Goal: Task Accomplishment & Management: Manage account settings

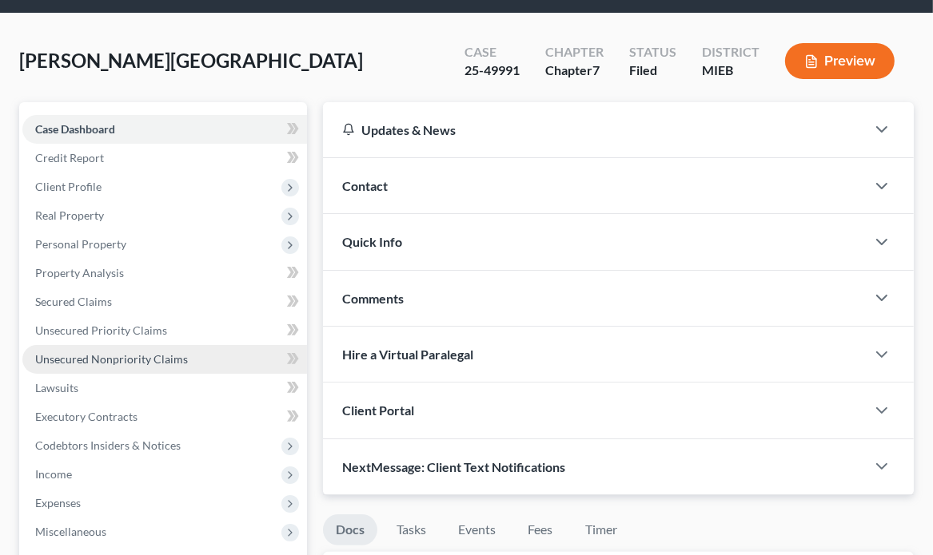
scroll to position [80, 0]
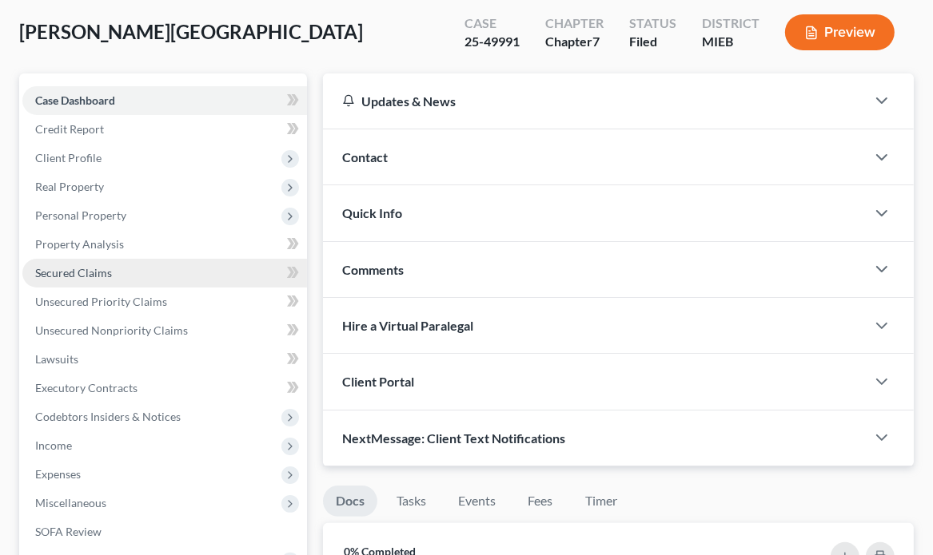
click at [109, 269] on span "Secured Claims" at bounding box center [73, 273] width 77 height 14
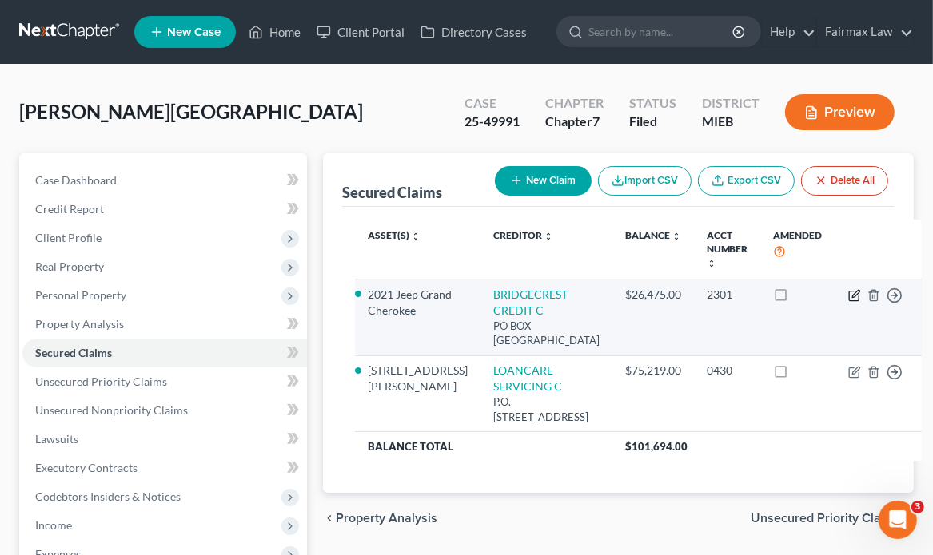
click at [848, 300] on icon "button" at bounding box center [854, 295] width 13 height 13
select select "3"
select select "4"
select select "2"
select select "0"
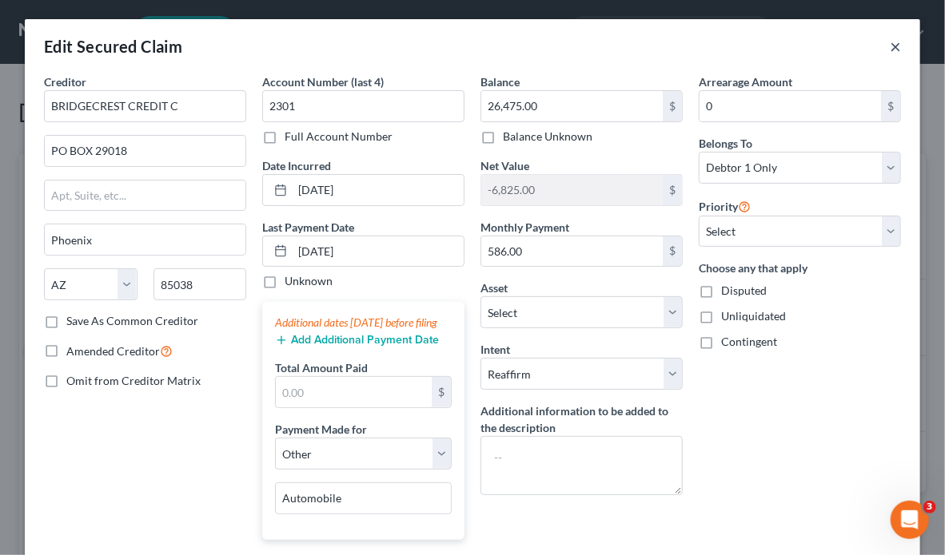
click at [889, 50] on button "×" at bounding box center [894, 46] width 11 height 19
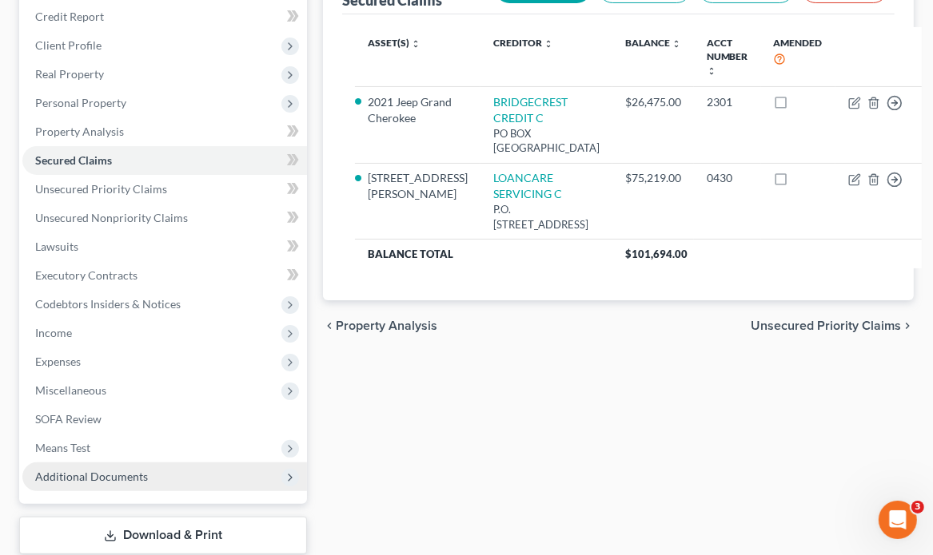
scroll to position [292, 0]
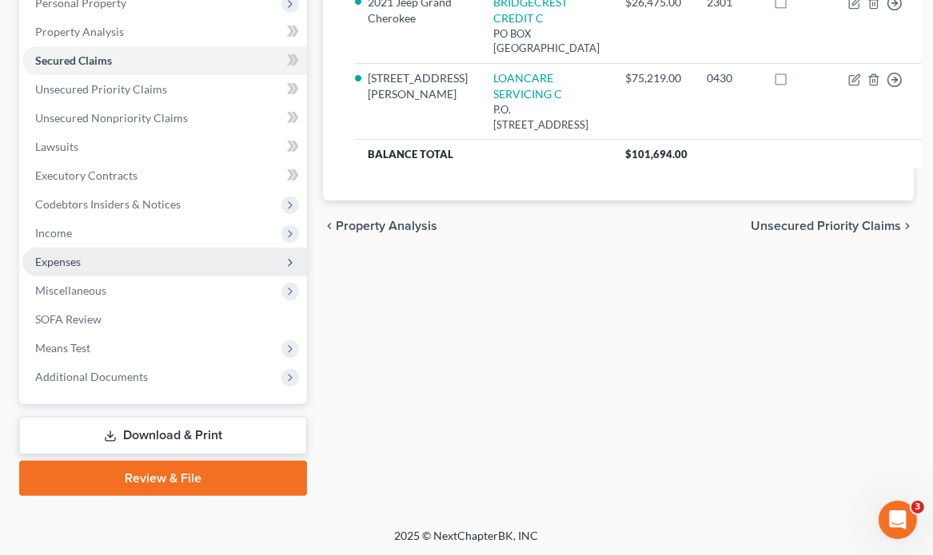
click at [117, 268] on span "Expenses" at bounding box center [164, 262] width 285 height 29
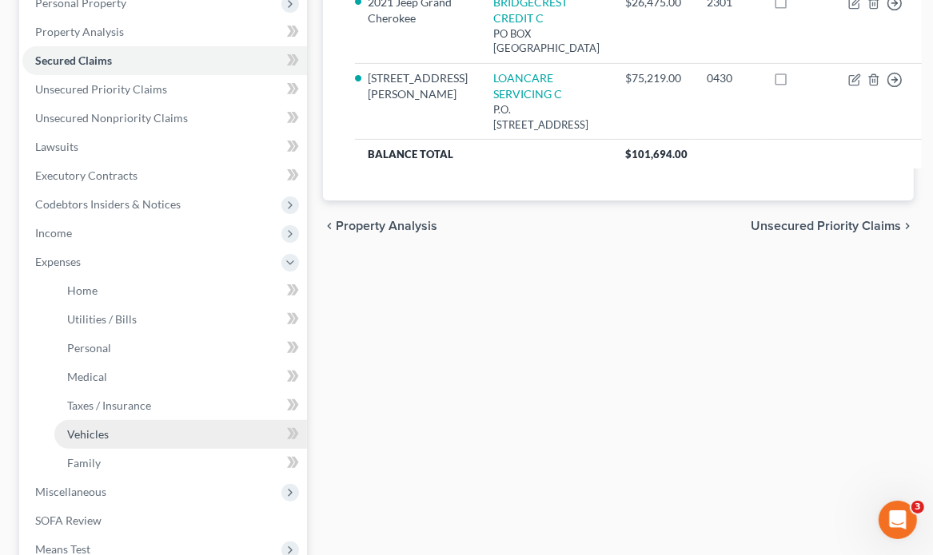
click at [131, 428] on link "Vehicles" at bounding box center [180, 434] width 253 height 29
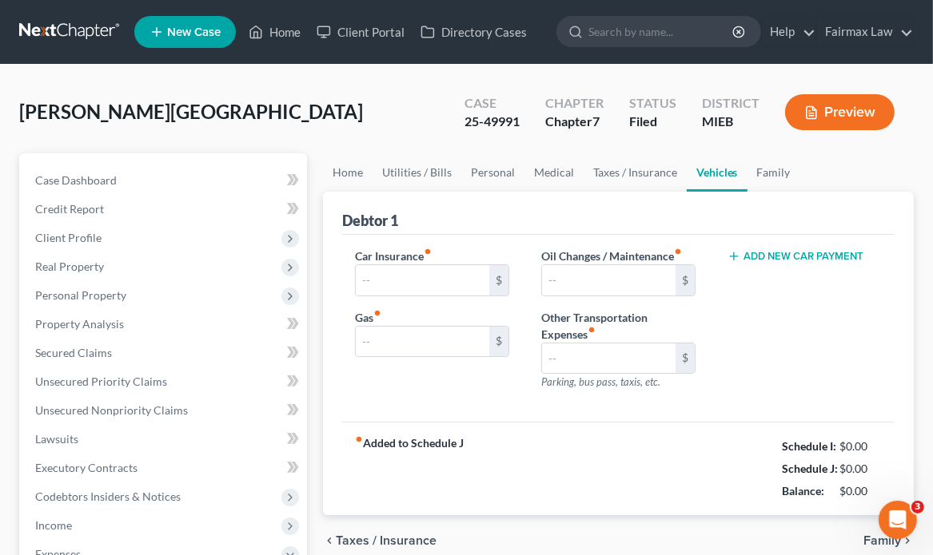
type input "132.00"
type input "200.00"
type input "0.00"
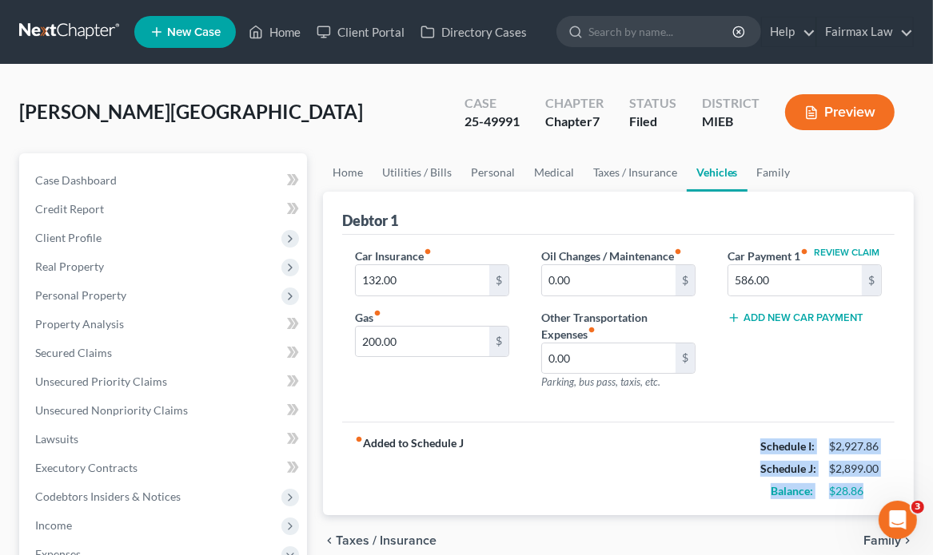
drag, startPoint x: 749, startPoint y: 446, endPoint x: 870, endPoint y: 496, distance: 131.5
click at [870, 496] on div "fiber_manual_record Added to Schedule J Schedule I: $2,927.86 Schedule J: $2,89…" at bounding box center [618, 469] width 552 height 94
copy div "Schedule I: $2,927.86 Schedule J: $2,899.00 Balance: $28.86"
